Goal: Information Seeking & Learning: Learn about a topic

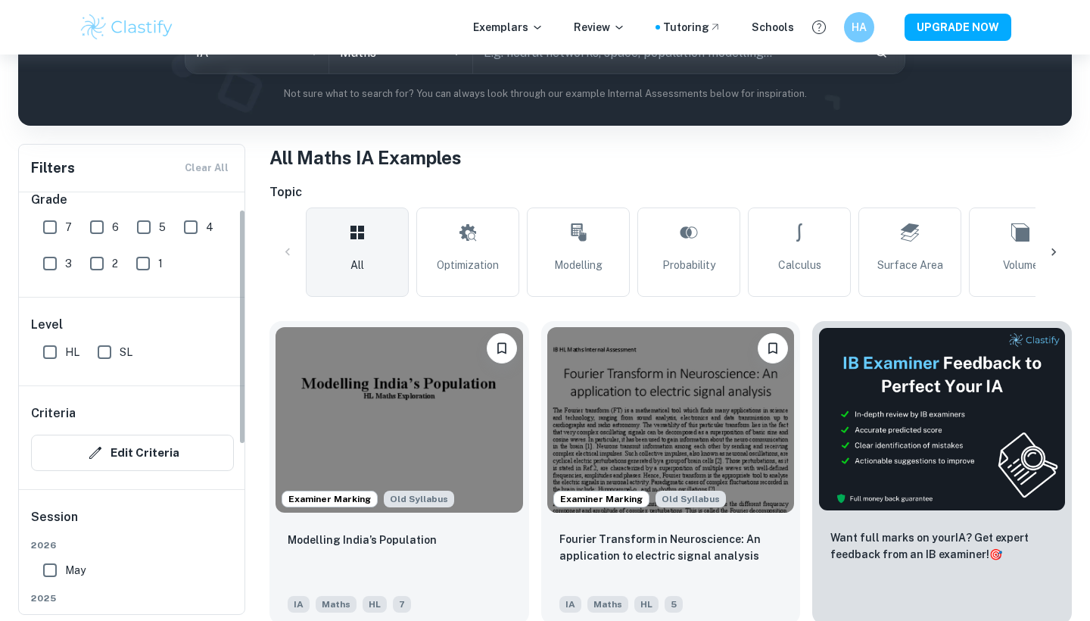
scroll to position [30, 0]
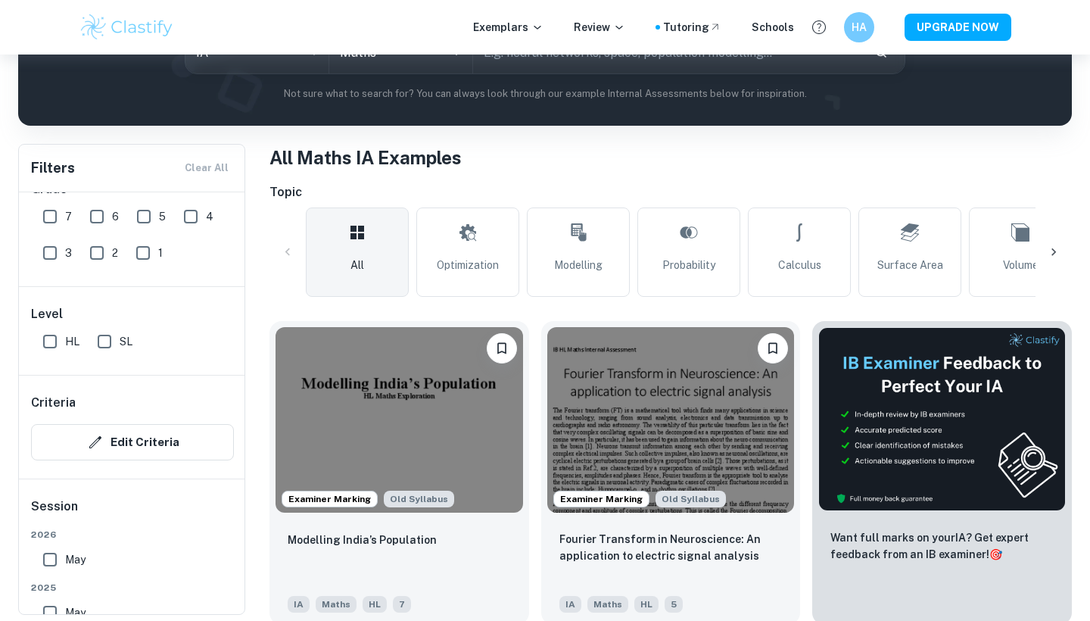
click at [46, 338] on input "HL" at bounding box center [50, 341] width 30 height 30
checkbox input "true"
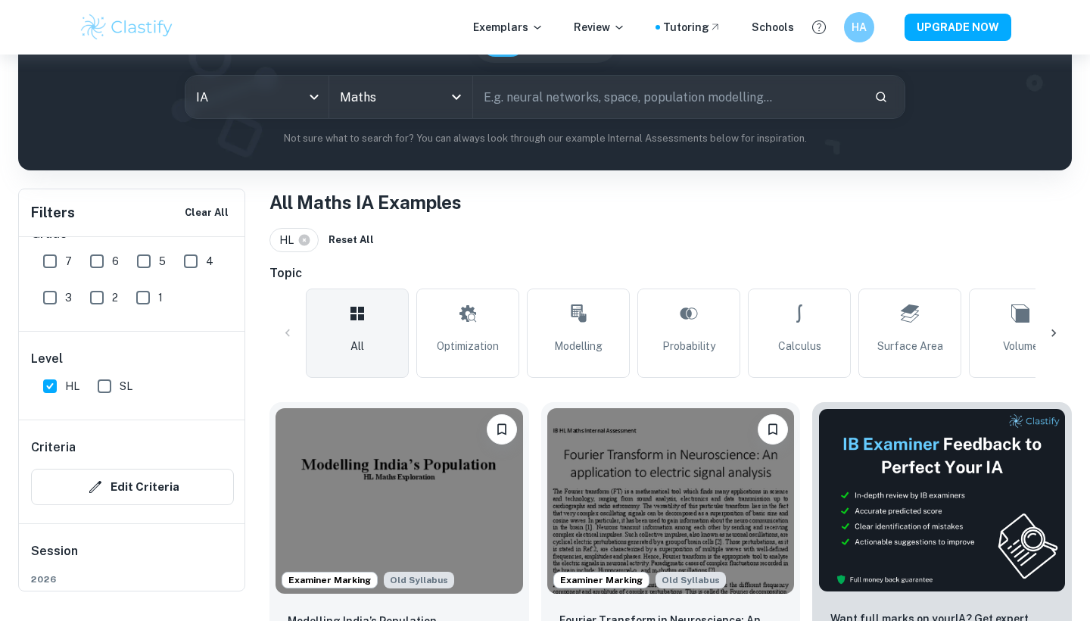
scroll to position [120, 0]
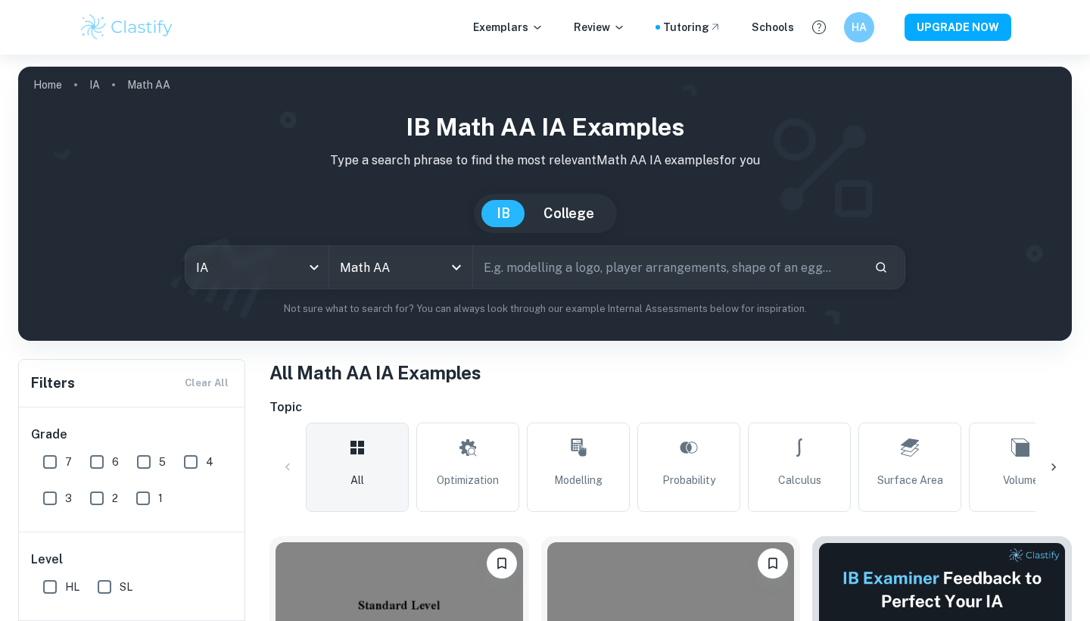
checkbox input "true"
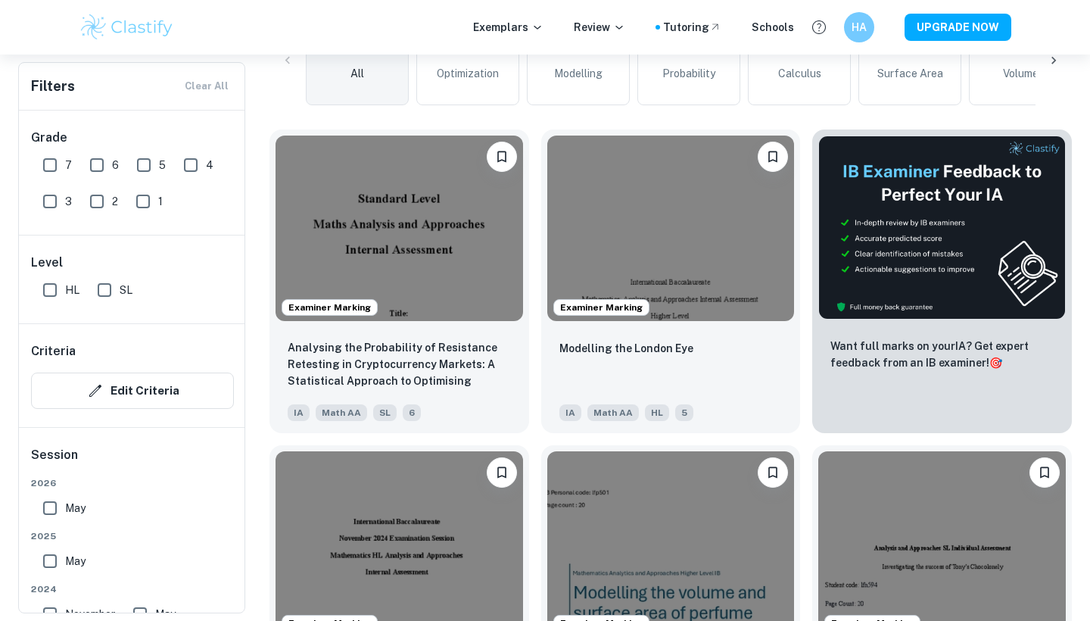
scroll to position [406, 0]
click at [42, 158] on input "7" at bounding box center [50, 165] width 30 height 30
checkbox input "true"
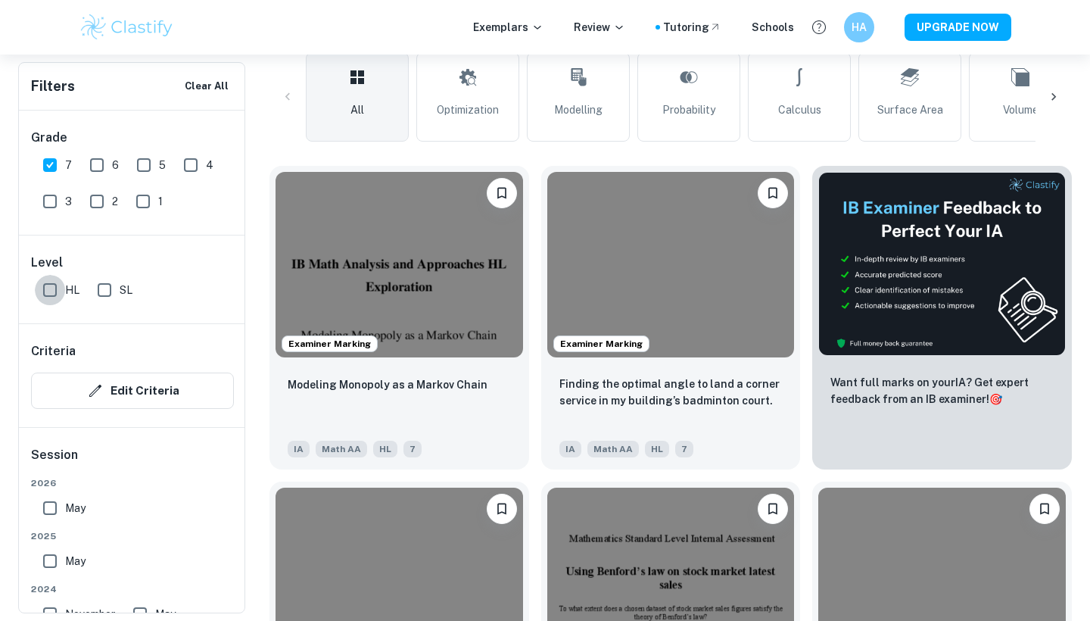
click at [56, 286] on input "HL" at bounding box center [50, 290] width 30 height 30
checkbox input "true"
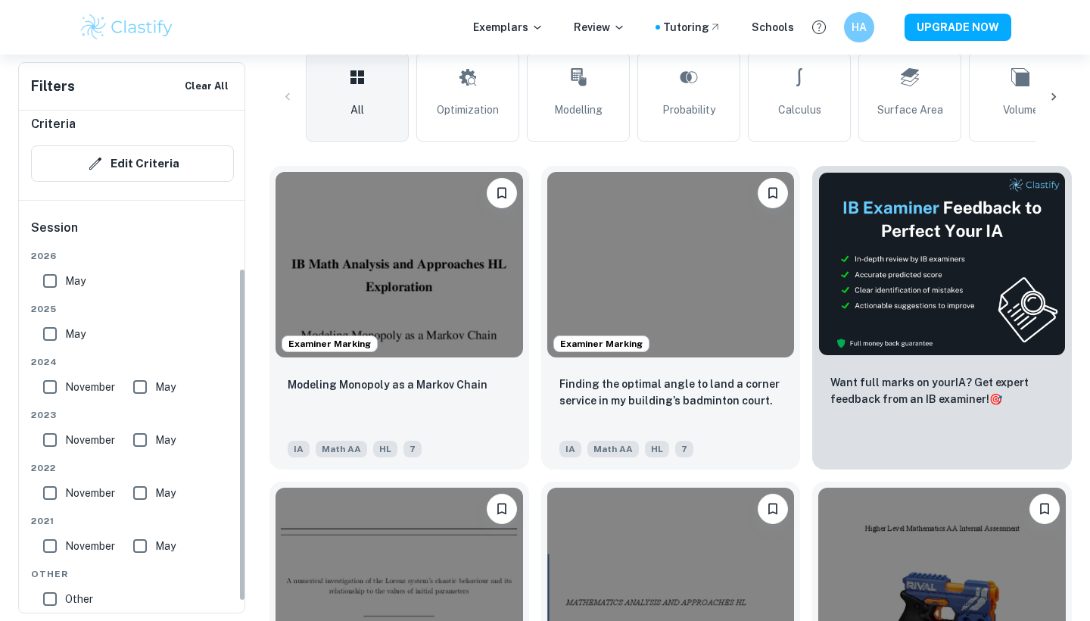
scroll to position [236, 0]
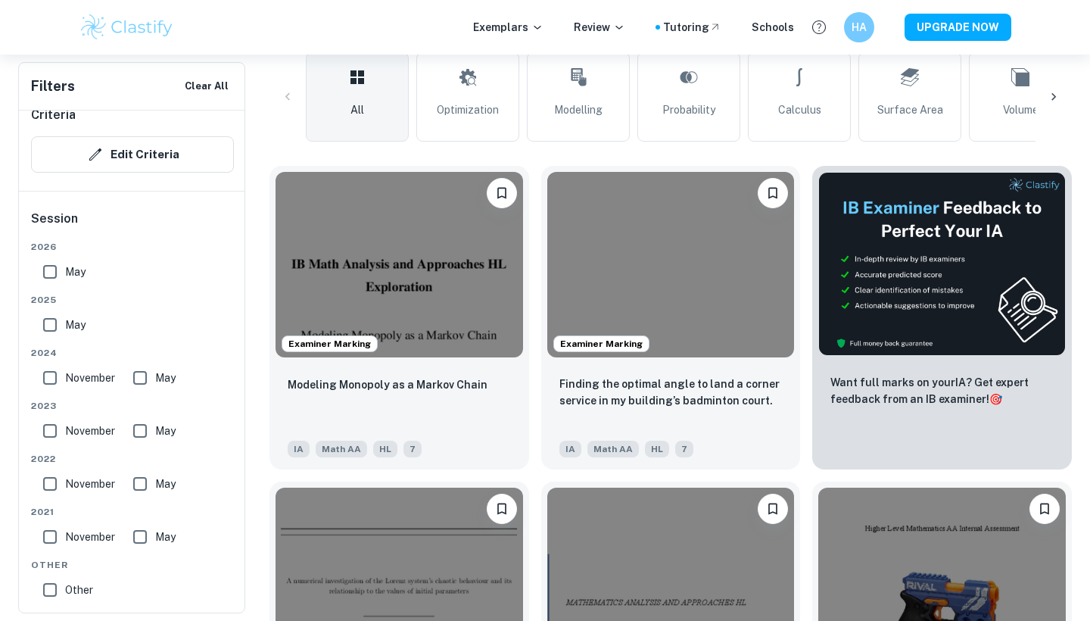
click at [54, 275] on input "May" at bounding box center [50, 272] width 30 height 30
checkbox input "true"
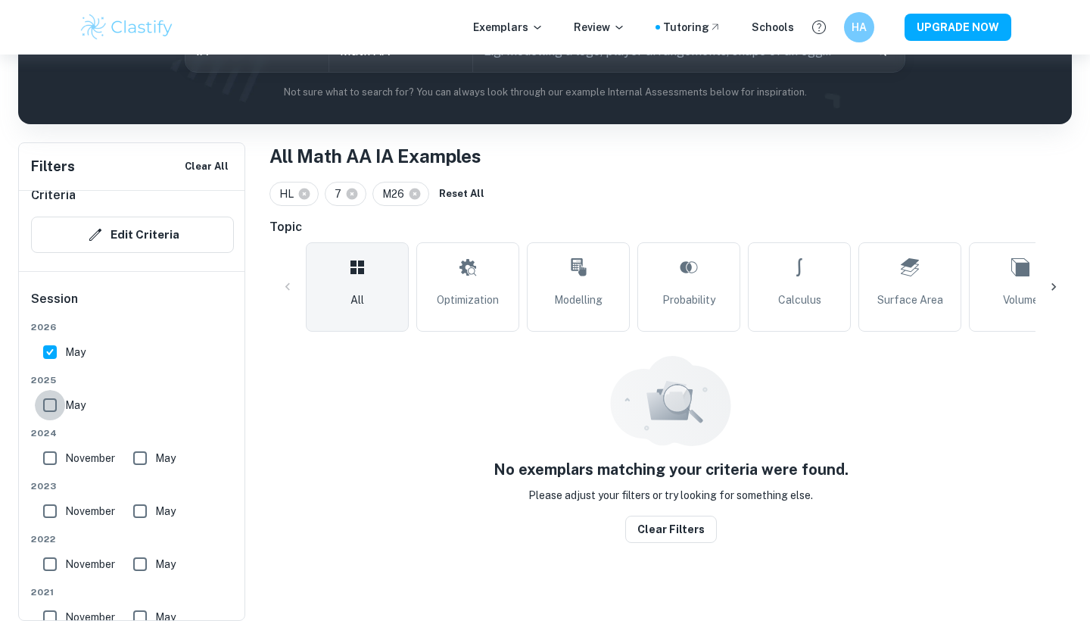
click at [42, 385] on div "May" at bounding box center [67, 402] width 61 height 36
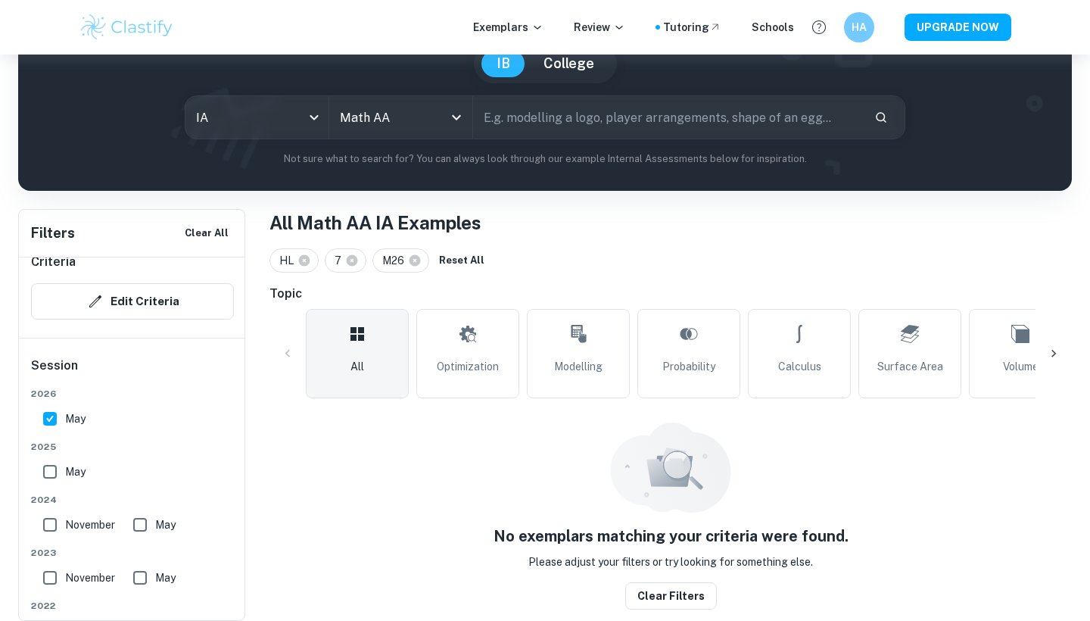
click at [53, 453] on div "[DATE]" at bounding box center [132, 463] width 203 height 47
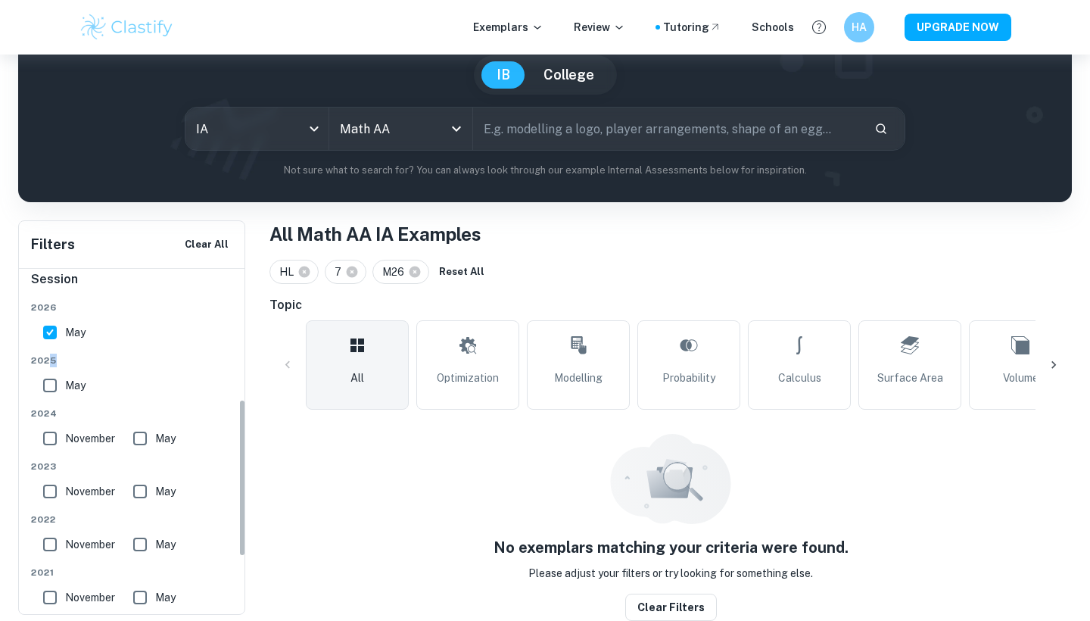
scroll to position [355, 0]
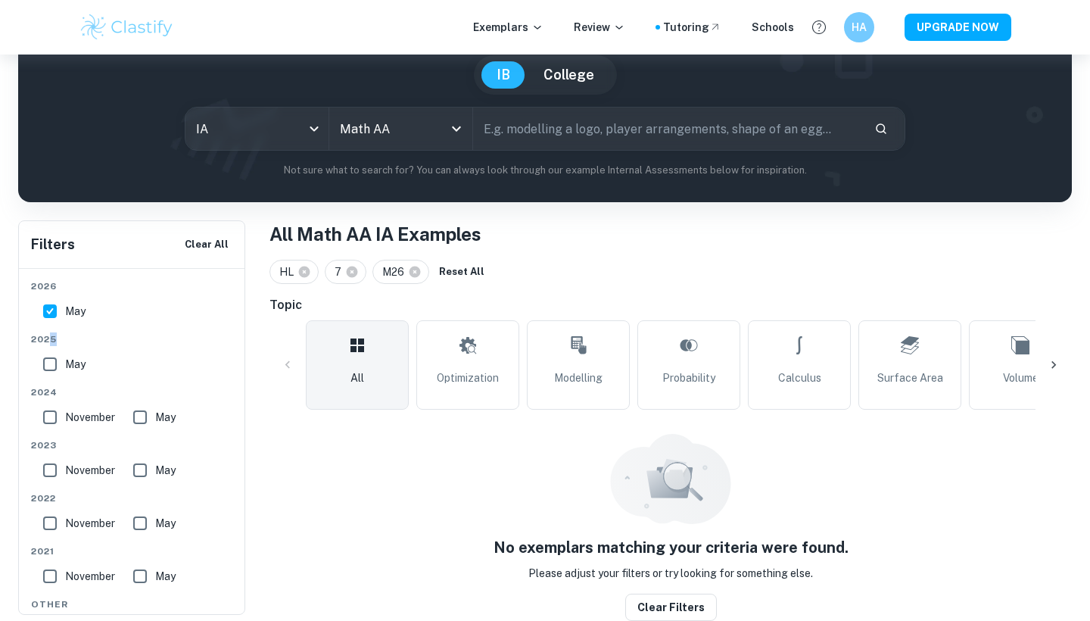
click at [48, 363] on input "May" at bounding box center [50, 364] width 30 height 30
checkbox input "true"
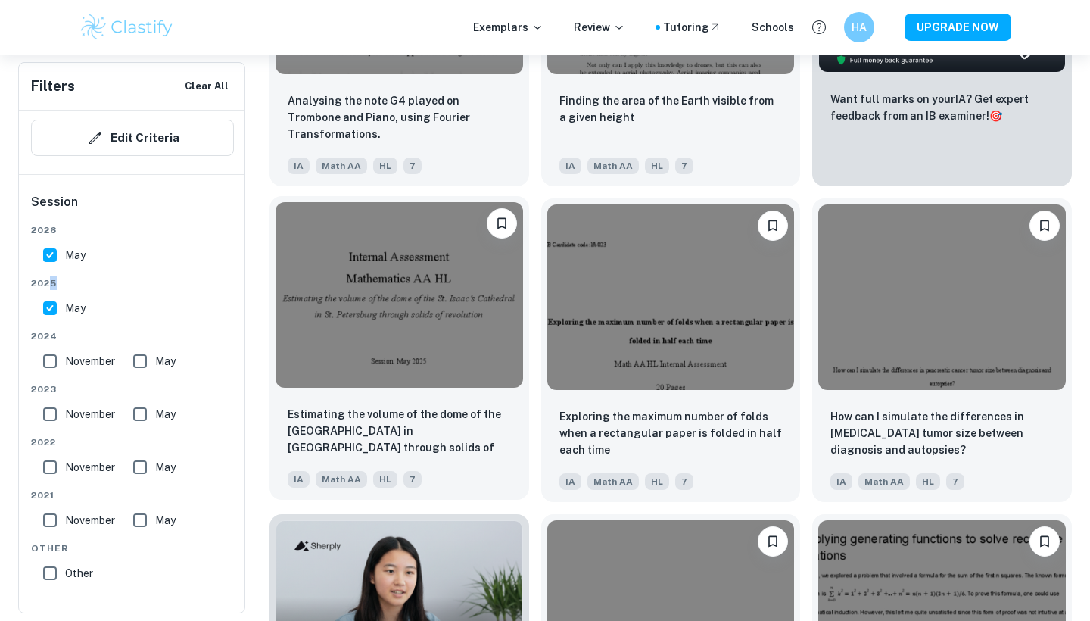
scroll to position [703, 0]
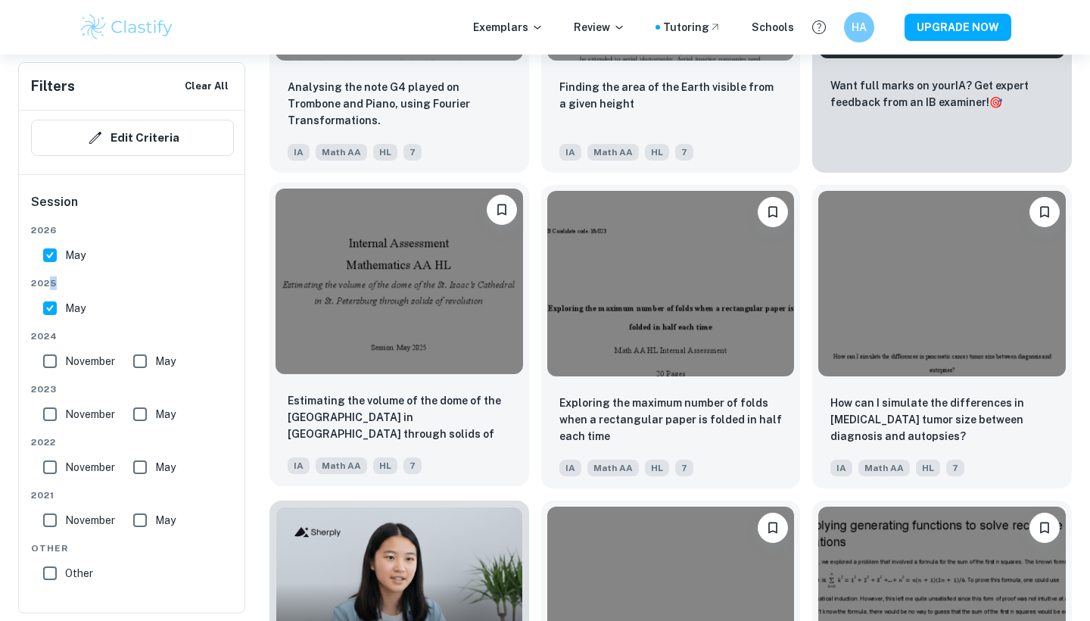
click at [384, 318] on img at bounding box center [400, 280] width 248 height 185
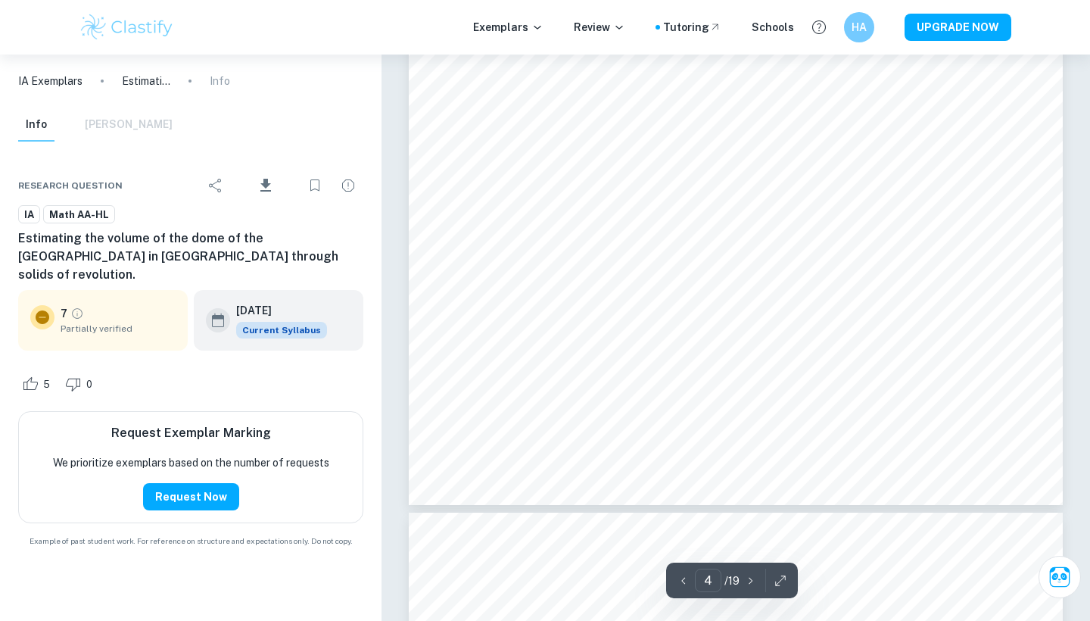
scroll to position [2618, 0]
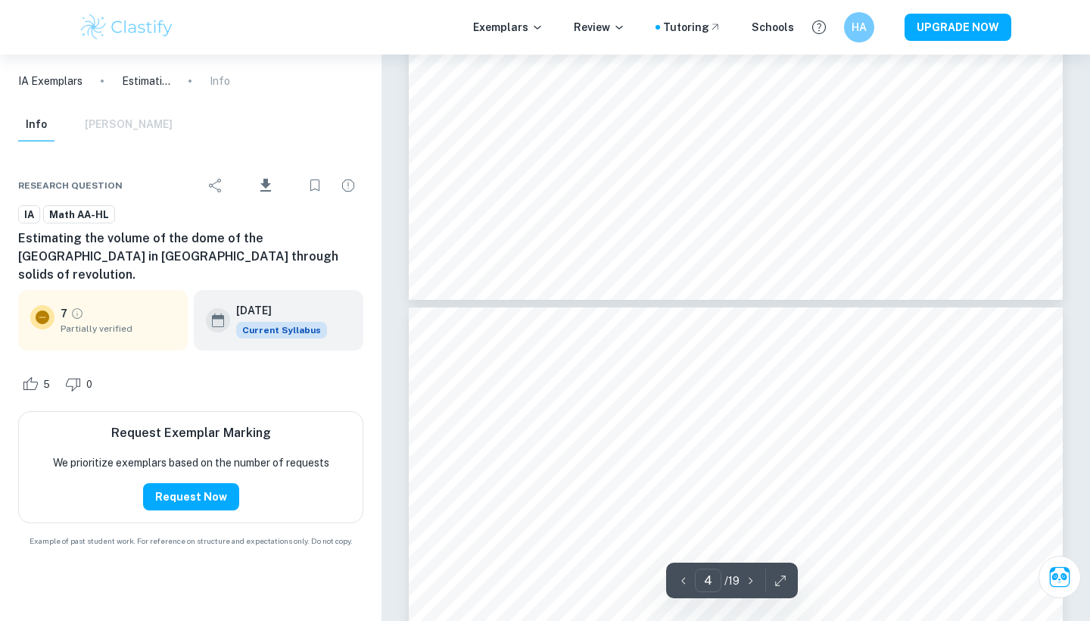
type input "3"
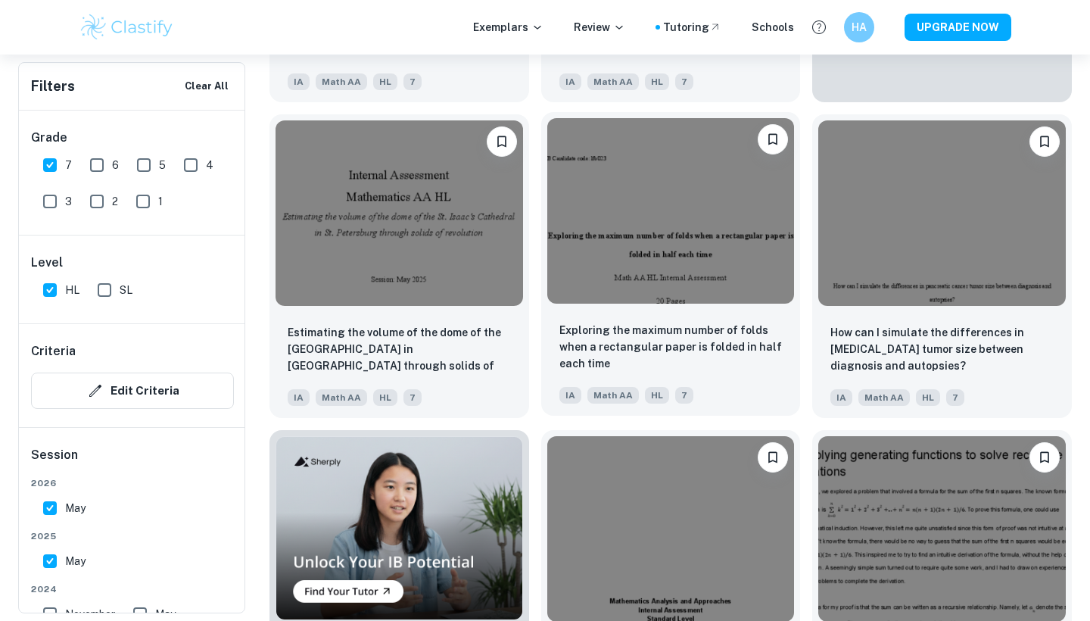
scroll to position [770, 0]
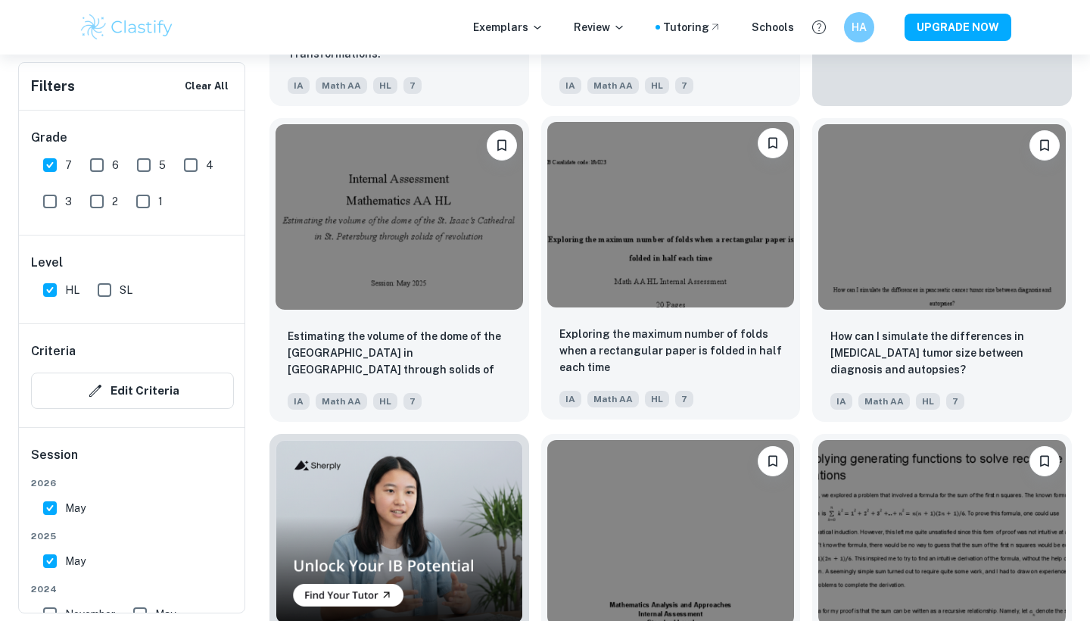
click at [620, 208] on img at bounding box center [671, 214] width 248 height 185
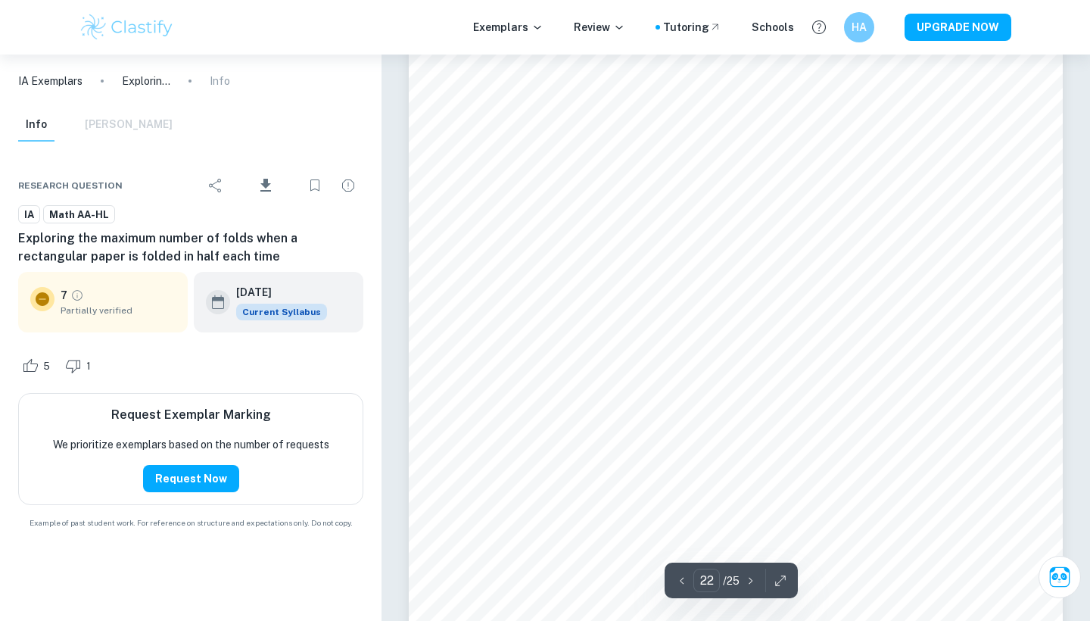
scroll to position [20257, 0]
type input "25"
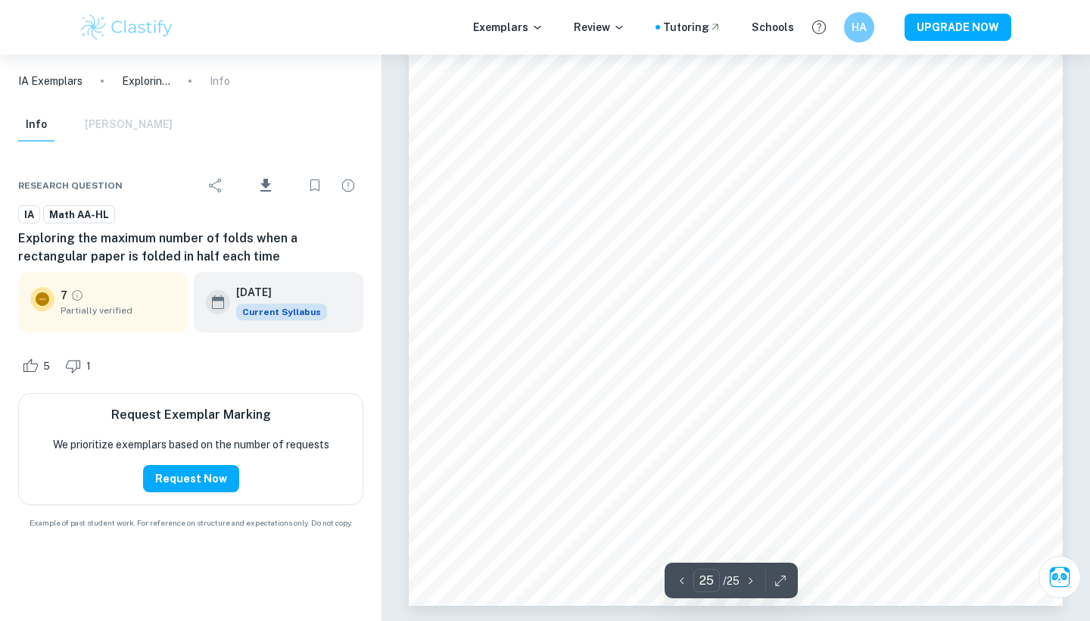
scroll to position [23281, 0]
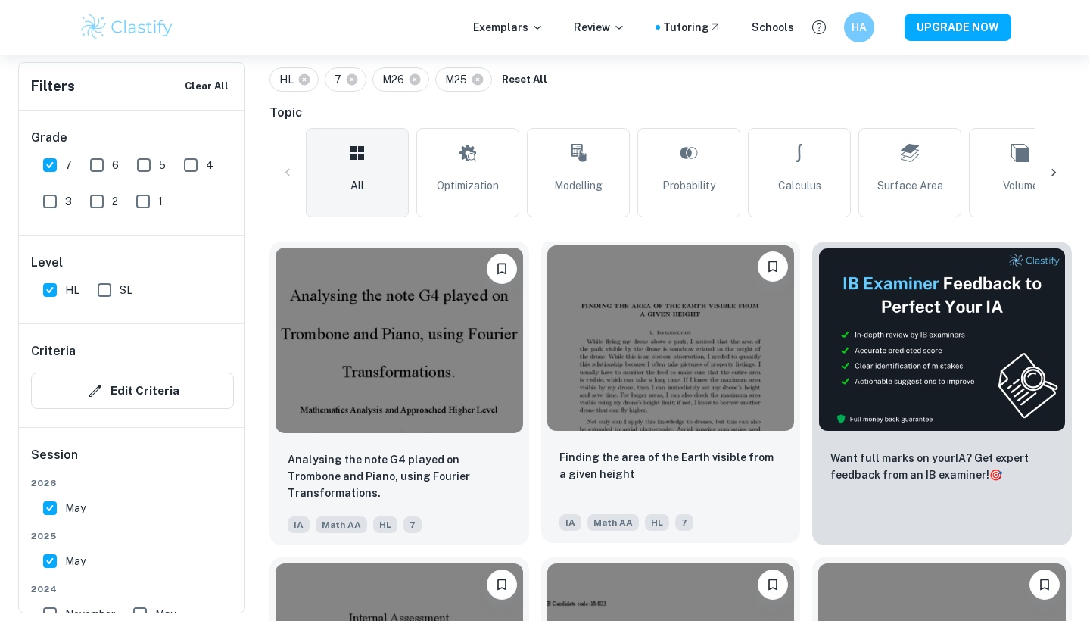
scroll to position [329, 0]
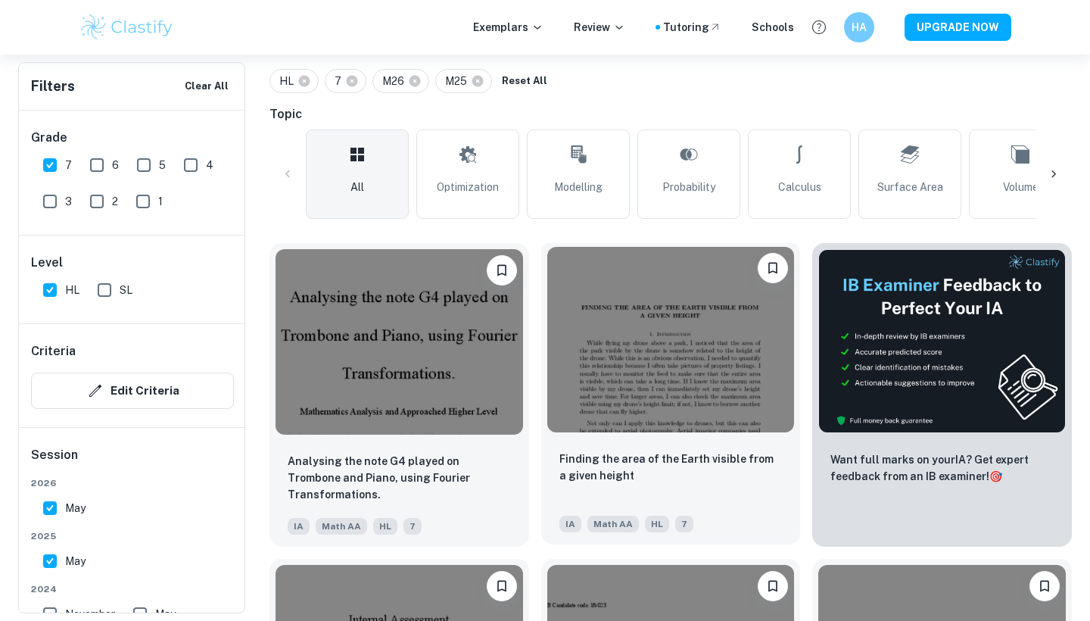
click at [585, 343] on img at bounding box center [671, 339] width 248 height 185
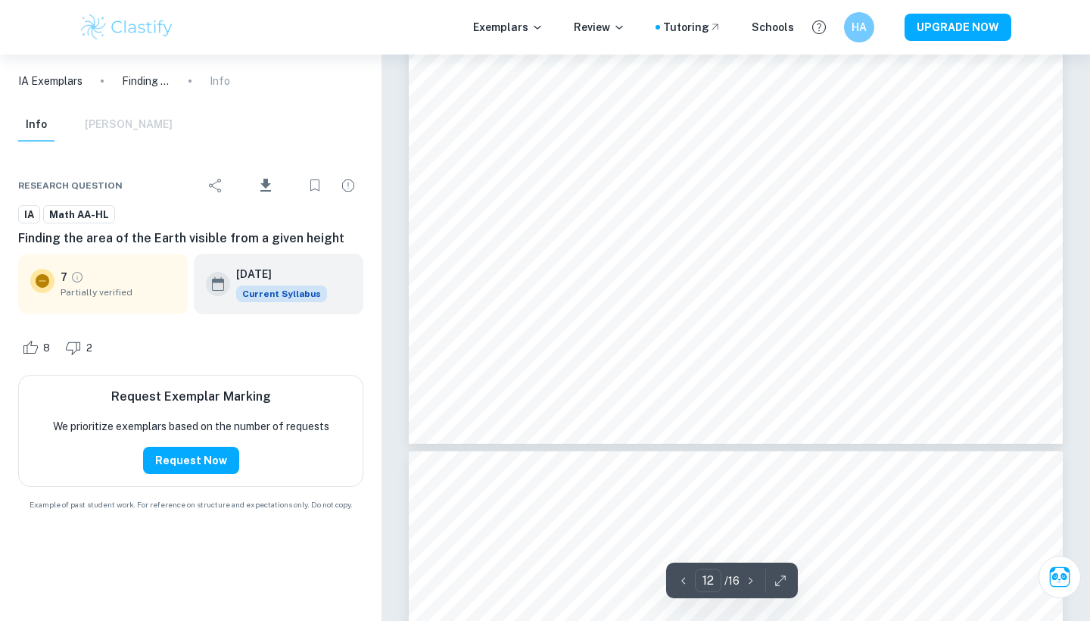
scroll to position [9853, 1]
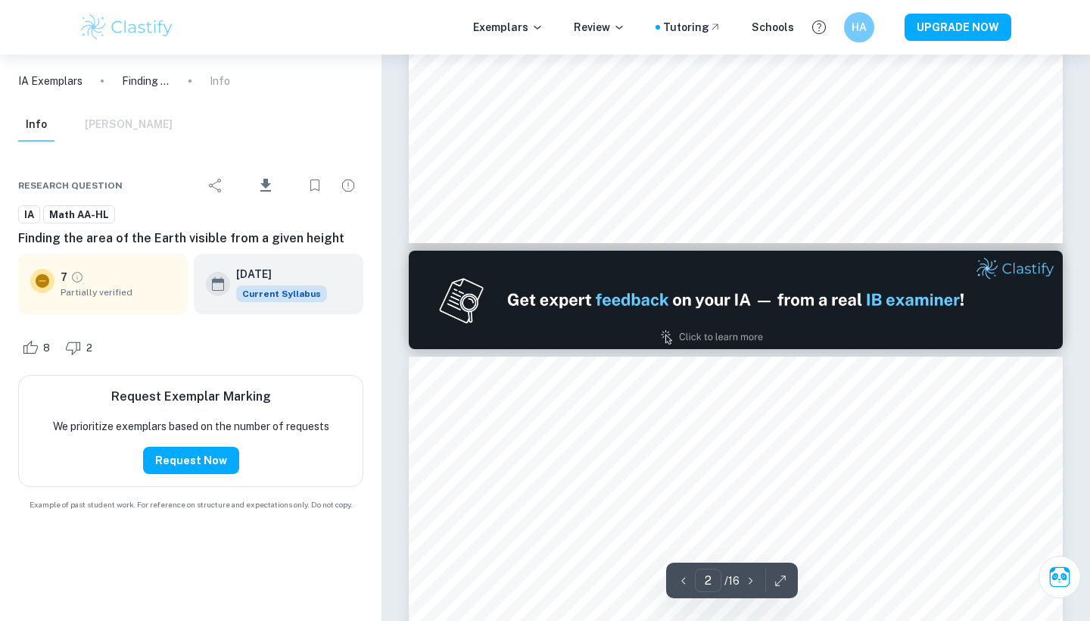
type input "1"
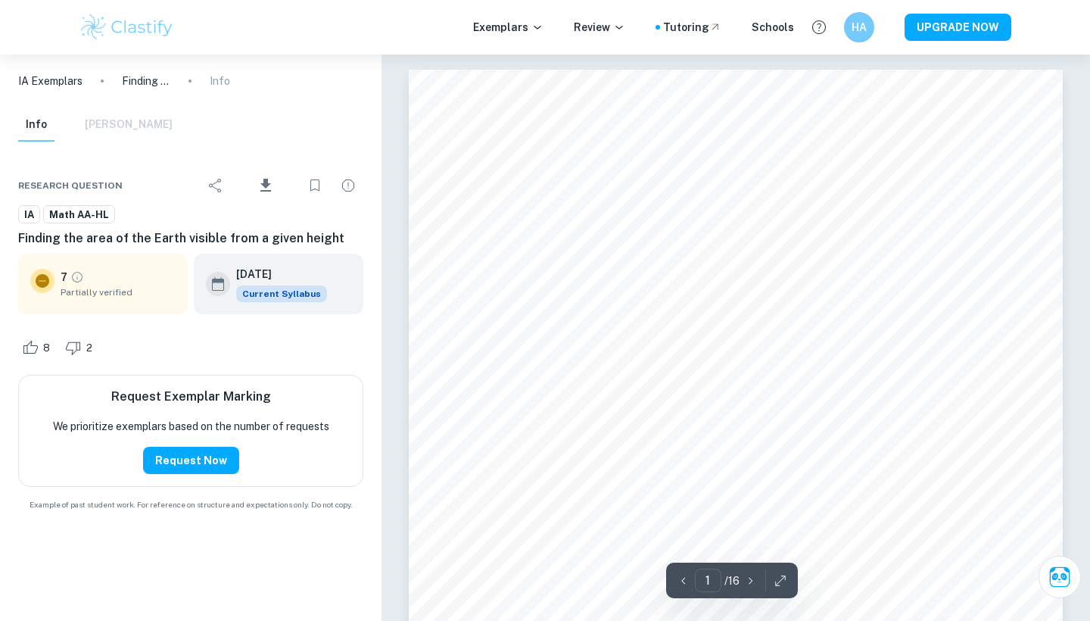
scroll to position [0, 0]
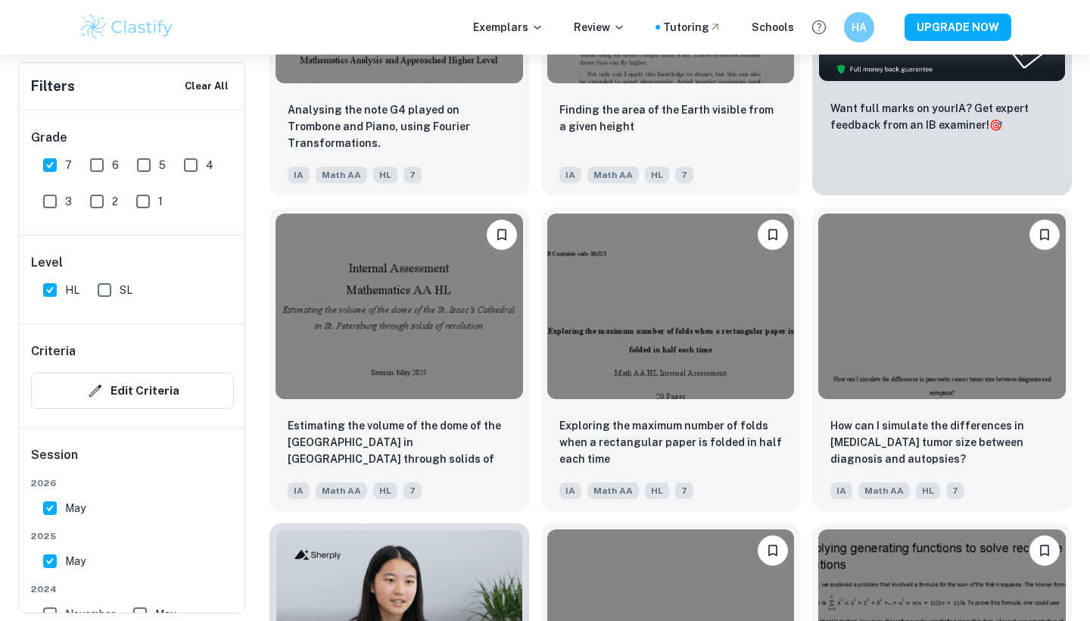
scroll to position [767, 0]
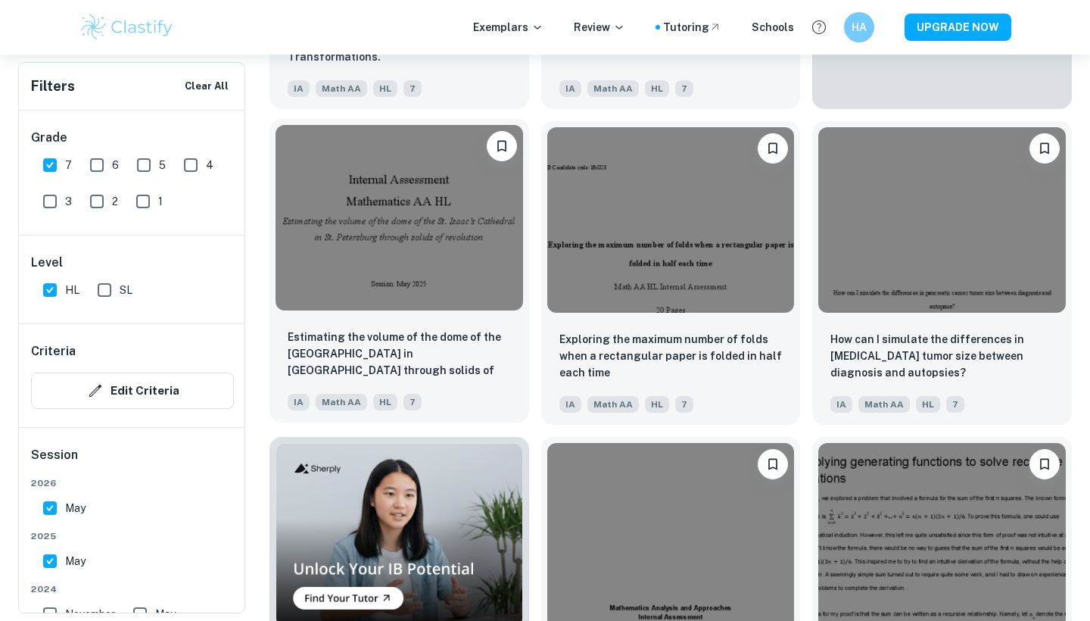
click at [387, 201] on img at bounding box center [400, 217] width 248 height 185
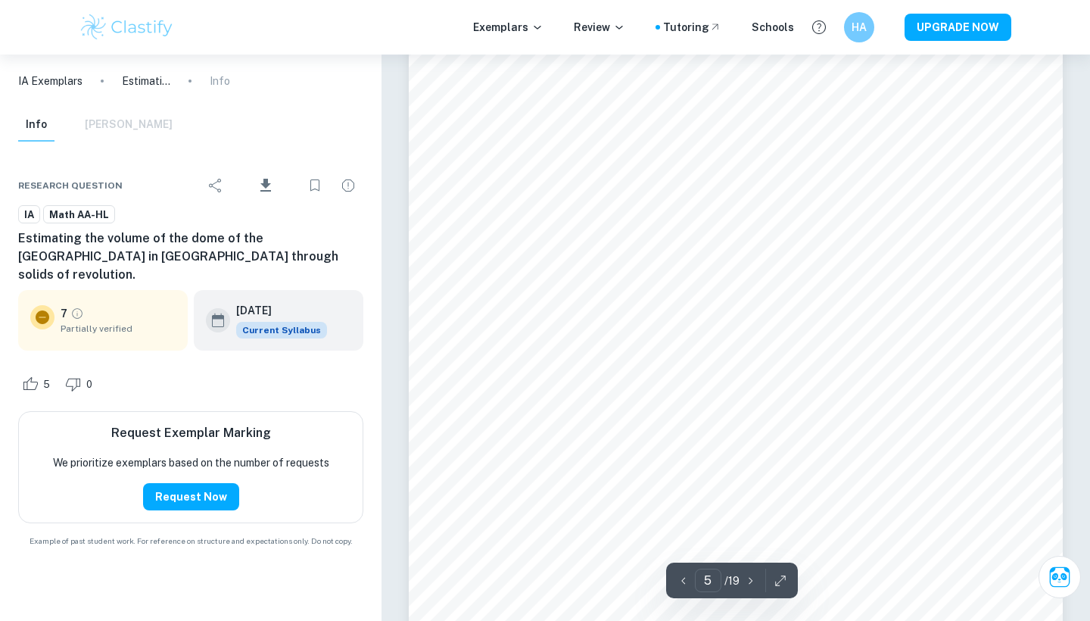
scroll to position [4014, 0]
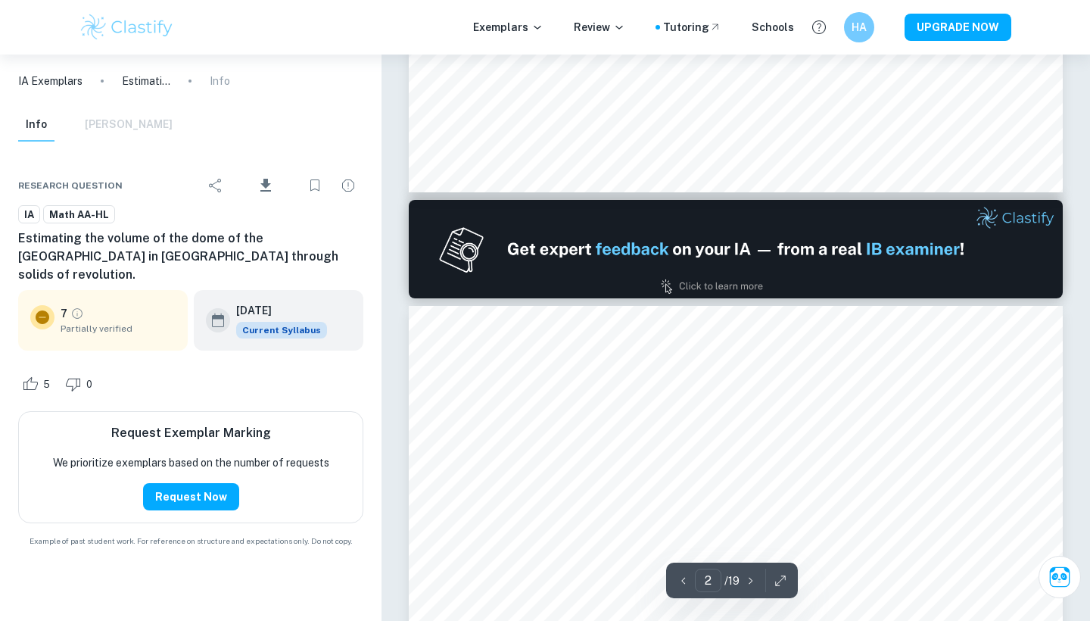
type input "1"
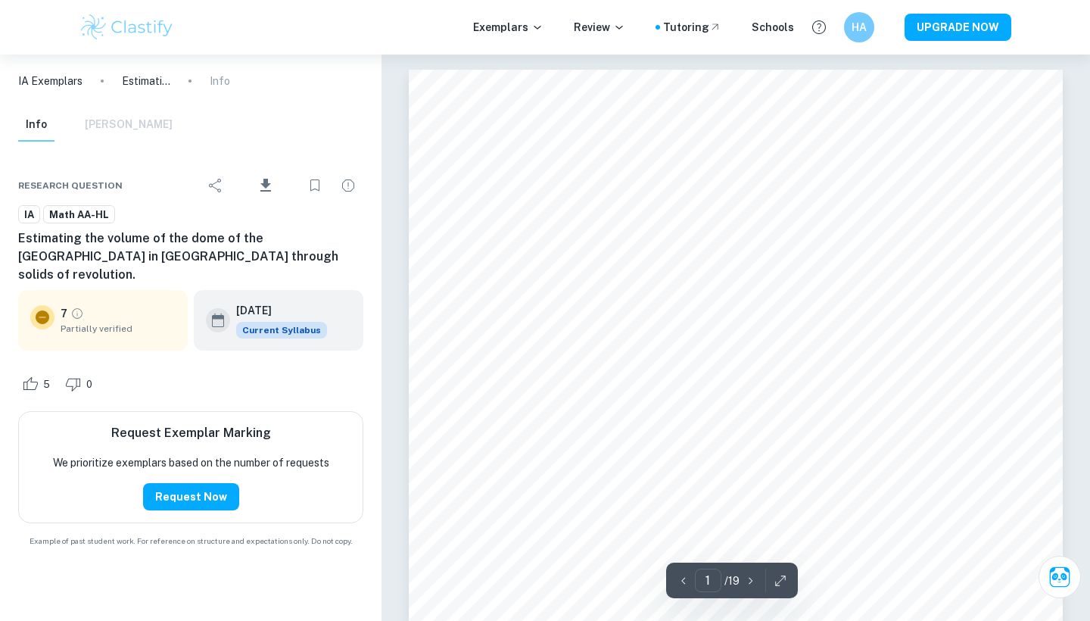
scroll to position [0, 0]
